Goal: Answer question/provide support: Share knowledge or assist other users

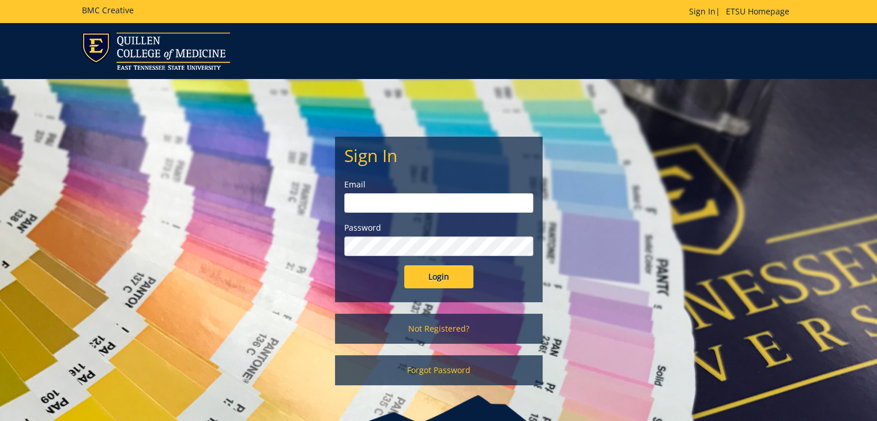
type input "[EMAIL_ADDRESS][DOMAIN_NAME]"
click at [435, 277] on input "Login" at bounding box center [438, 276] width 69 height 23
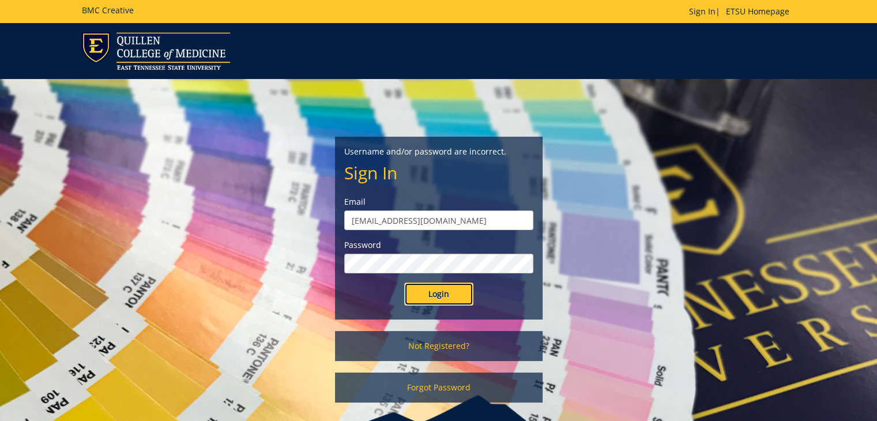
click at [443, 297] on input "Login" at bounding box center [438, 293] width 69 height 23
click at [447, 293] on input "Login" at bounding box center [438, 293] width 69 height 23
click at [570, 273] on div "Username and/or password are incorrect. Sign In Email langea@etsu.edu Password …" at bounding box center [438, 246] width 674 height 335
click at [453, 298] on input "Login" at bounding box center [438, 293] width 69 height 23
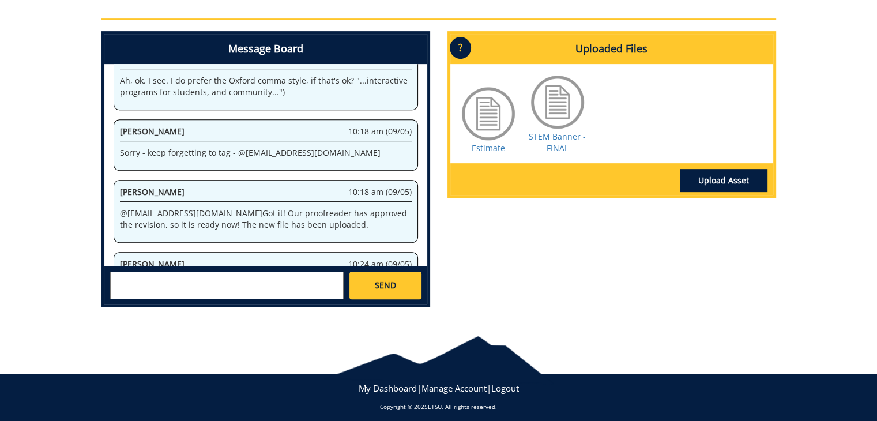
scroll to position [491, 0]
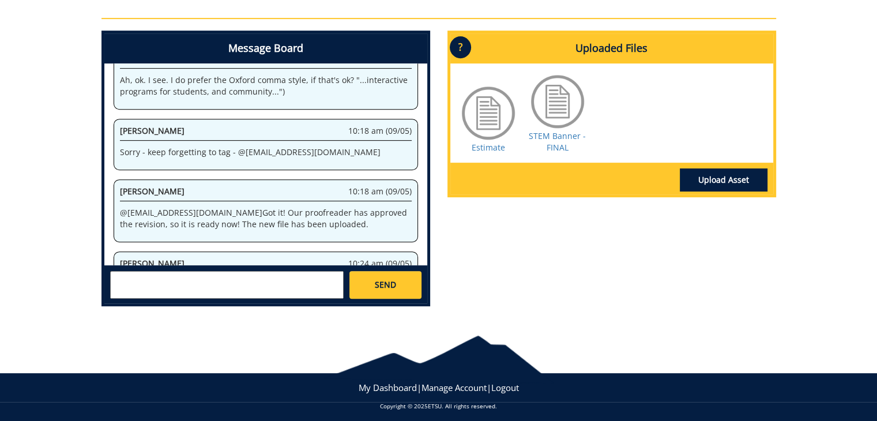
drag, startPoint x: 223, startPoint y: 237, endPoint x: 120, endPoint y: 228, distance: 103.0
copy p "@ [EMAIL_ADDRESS][DOMAIN_NAME] Good morning, [PERSON_NAME]! Please provide your…"
click at [308, 287] on textarea at bounding box center [226, 285] width 233 height 28
paste textarea "10-55600-100000-100-75420-550-999-999-999"
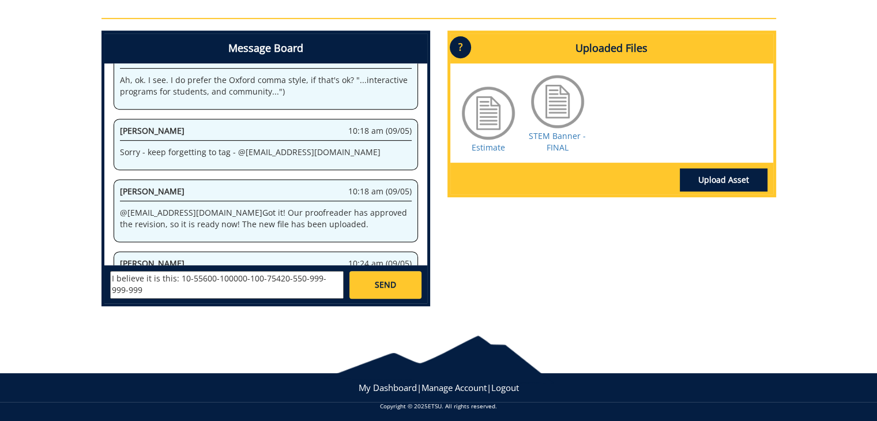
type textarea "I believe it is this: 10-55600-100000-100-75420-550-999-999-999"
click at [386, 289] on span "SEND" at bounding box center [385, 285] width 21 height 12
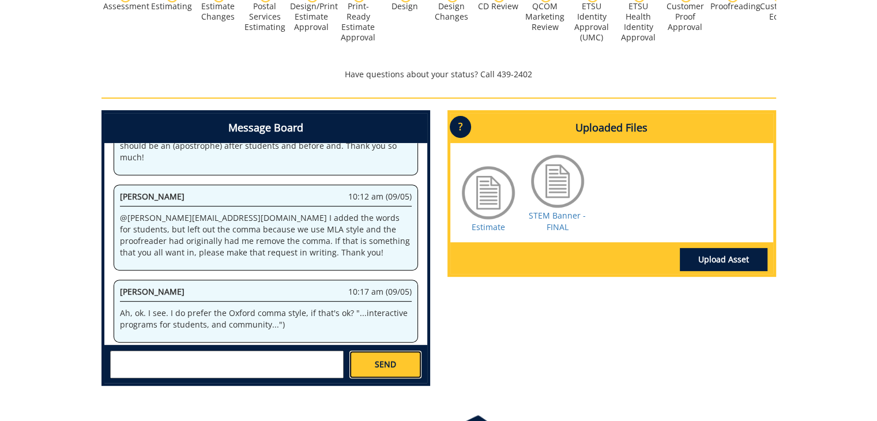
scroll to position [410, 0]
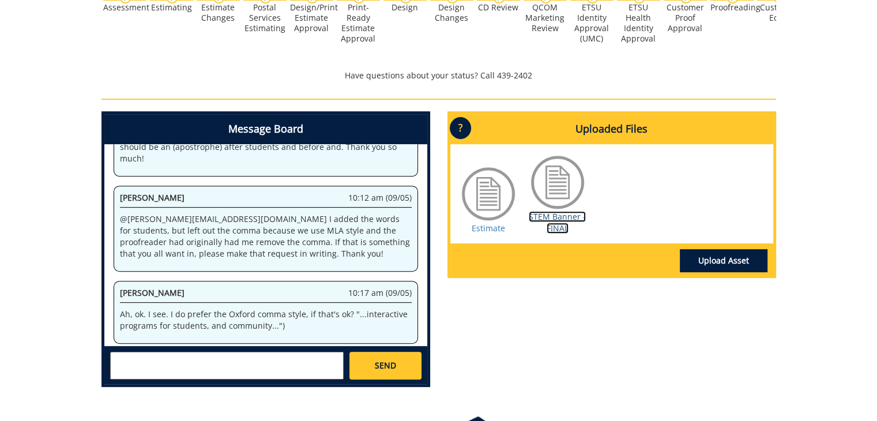
click at [559, 220] on link "STEM Banner - FINAL" at bounding box center [557, 222] width 57 height 22
